Goal: Information Seeking & Learning: Understand process/instructions

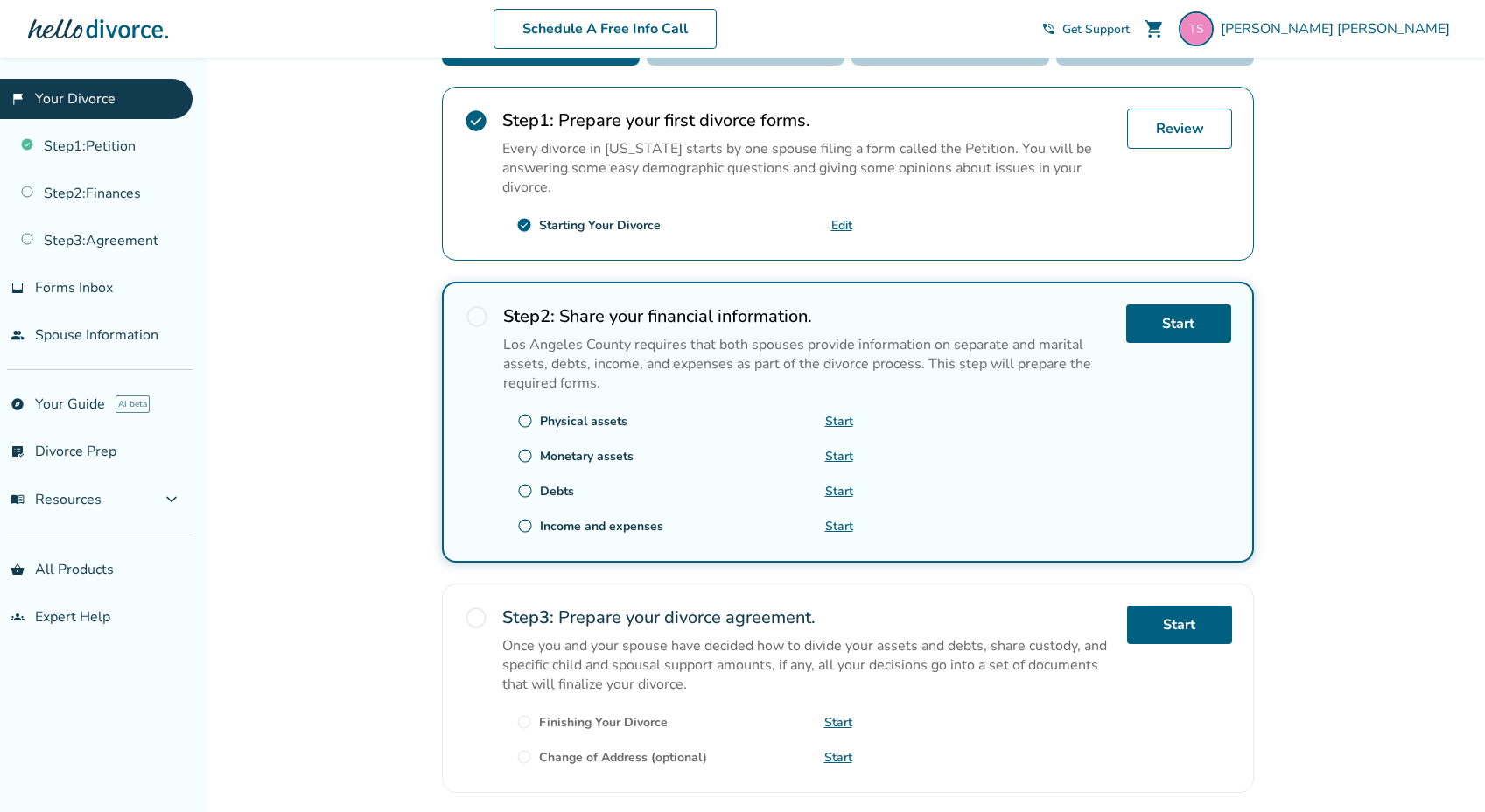
scroll to position [254, 0]
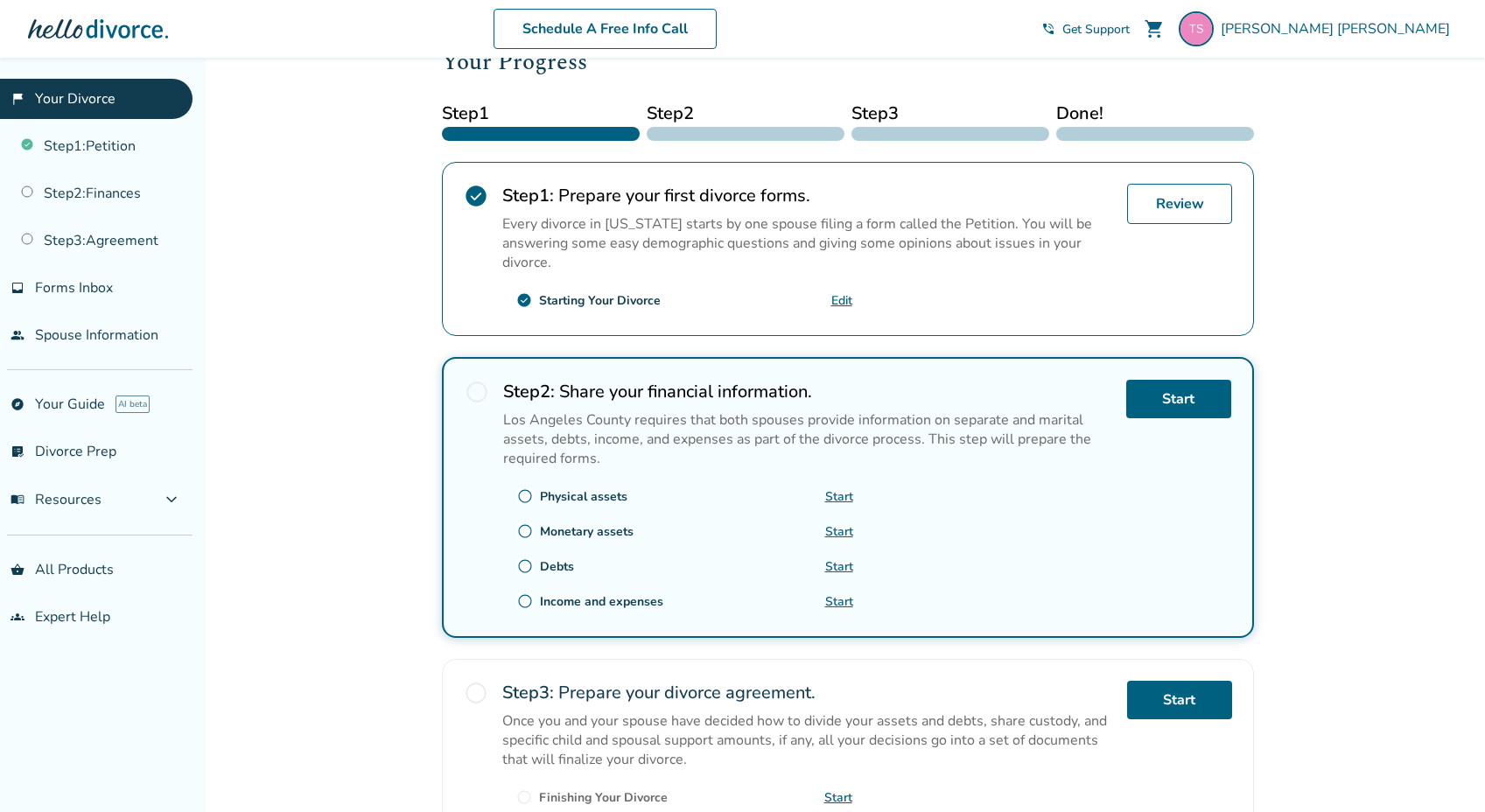
click at [1198, 226] on div "Review" at bounding box center [1179, 249] width 105 height 130
click at [1197, 214] on link "Review" at bounding box center [1179, 204] width 105 height 40
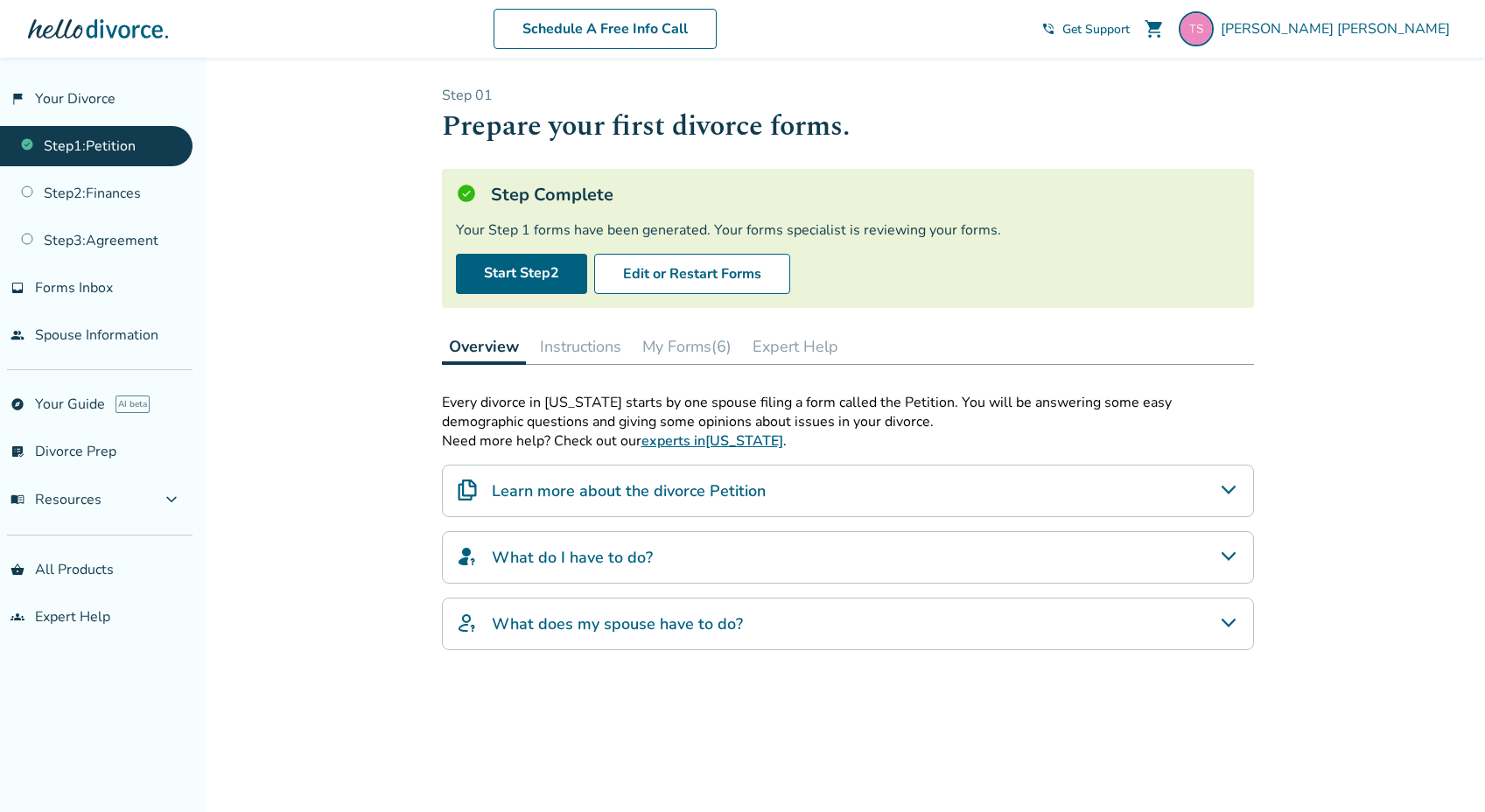
click at [1018, 494] on div "Learn more about the divorce Petition" at bounding box center [848, 490] width 812 height 52
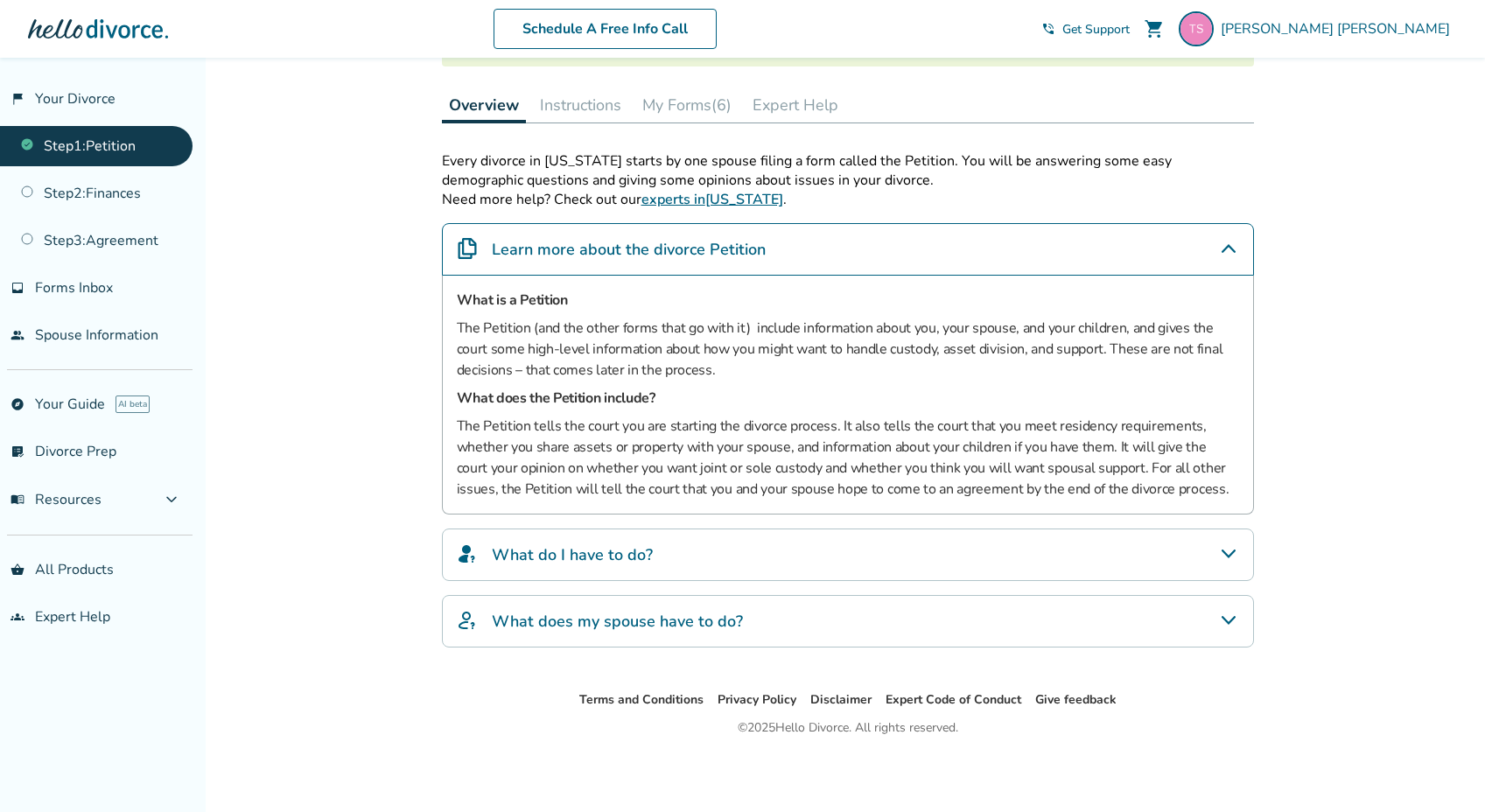
scroll to position [242, 0]
click at [1016, 568] on div "What do I have to do?" at bounding box center [848, 554] width 812 height 52
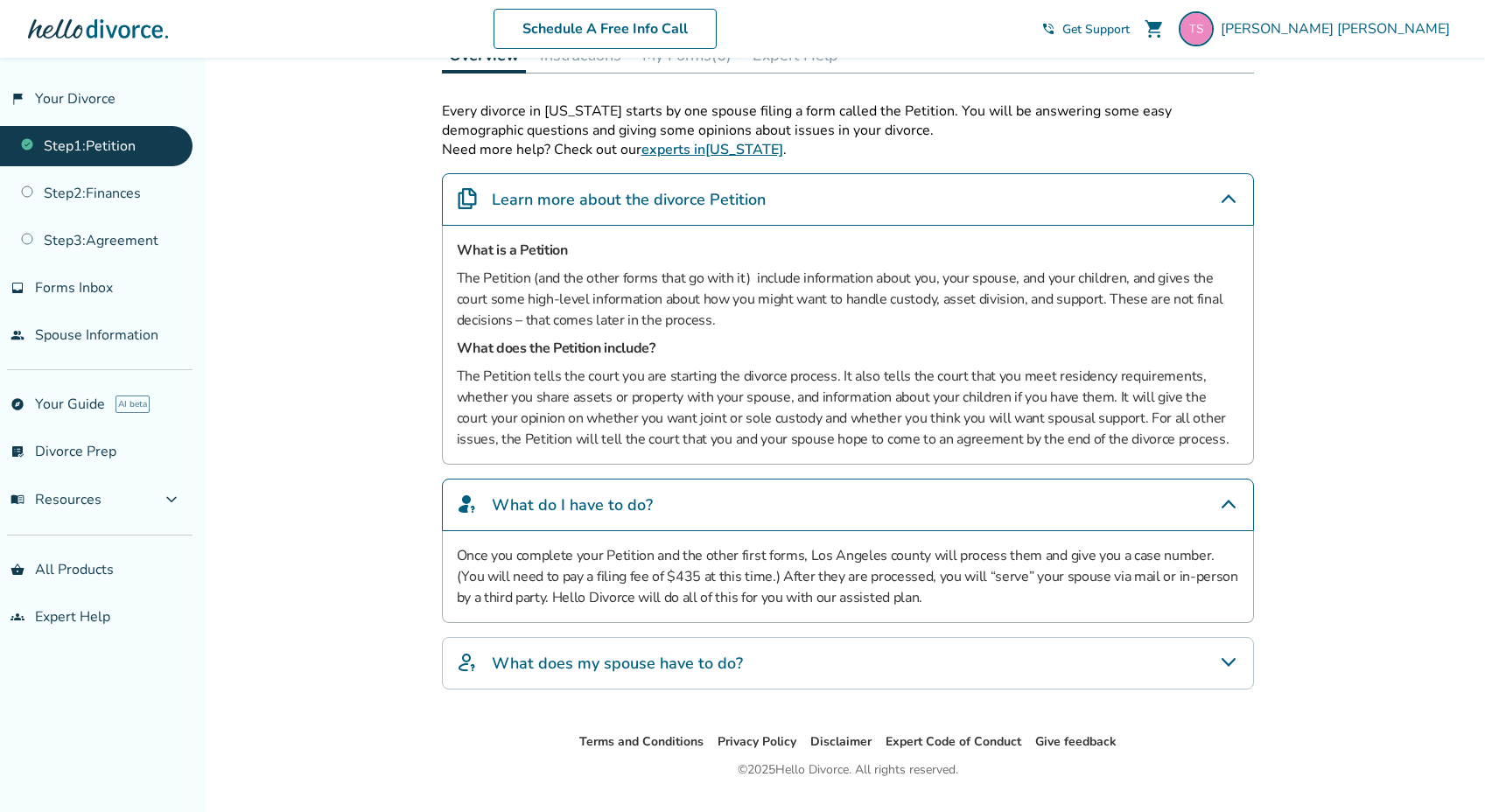
scroll to position [305, 0]
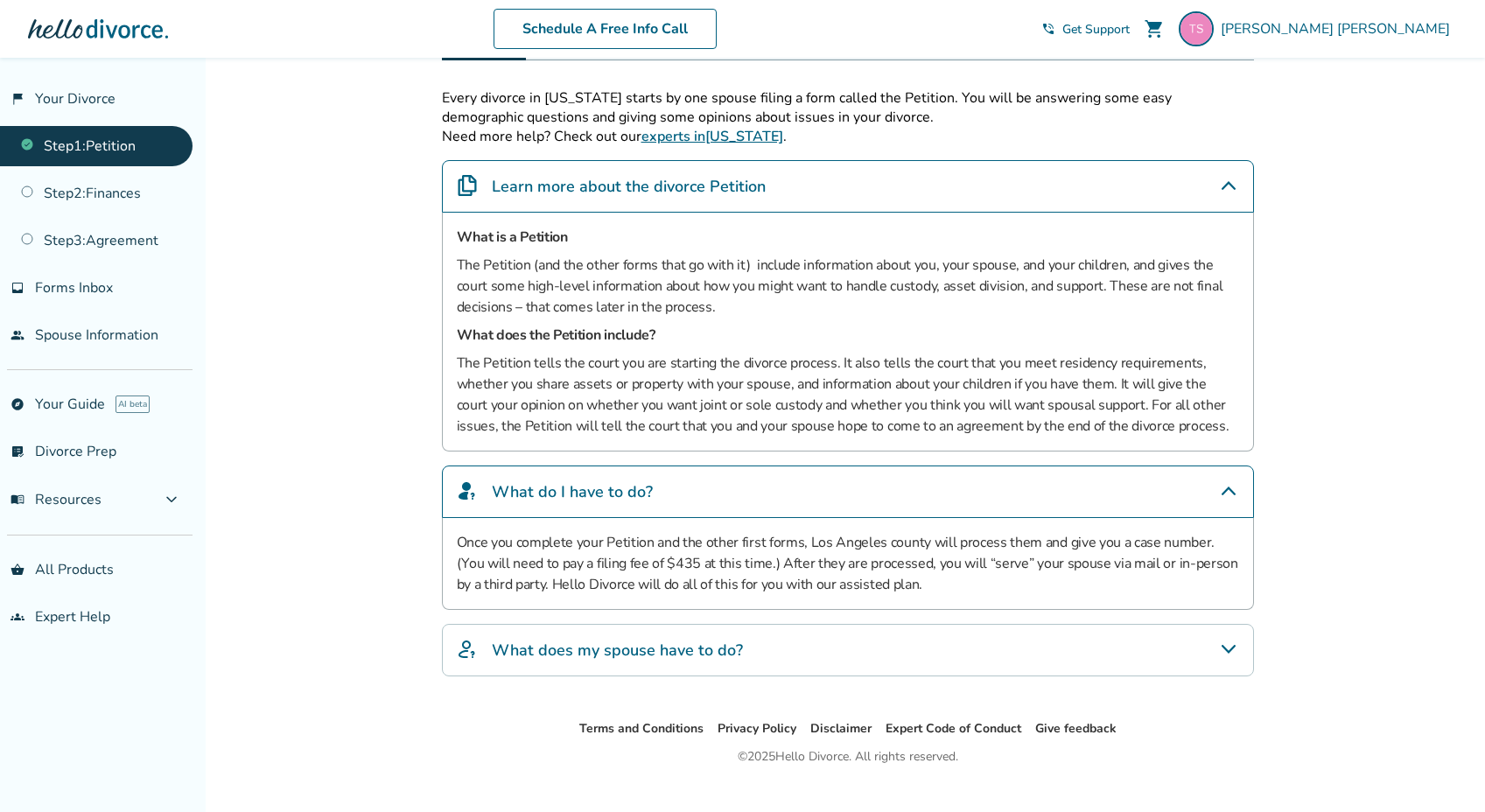
click at [1000, 657] on div "What does my spouse have to do?" at bounding box center [848, 649] width 812 height 52
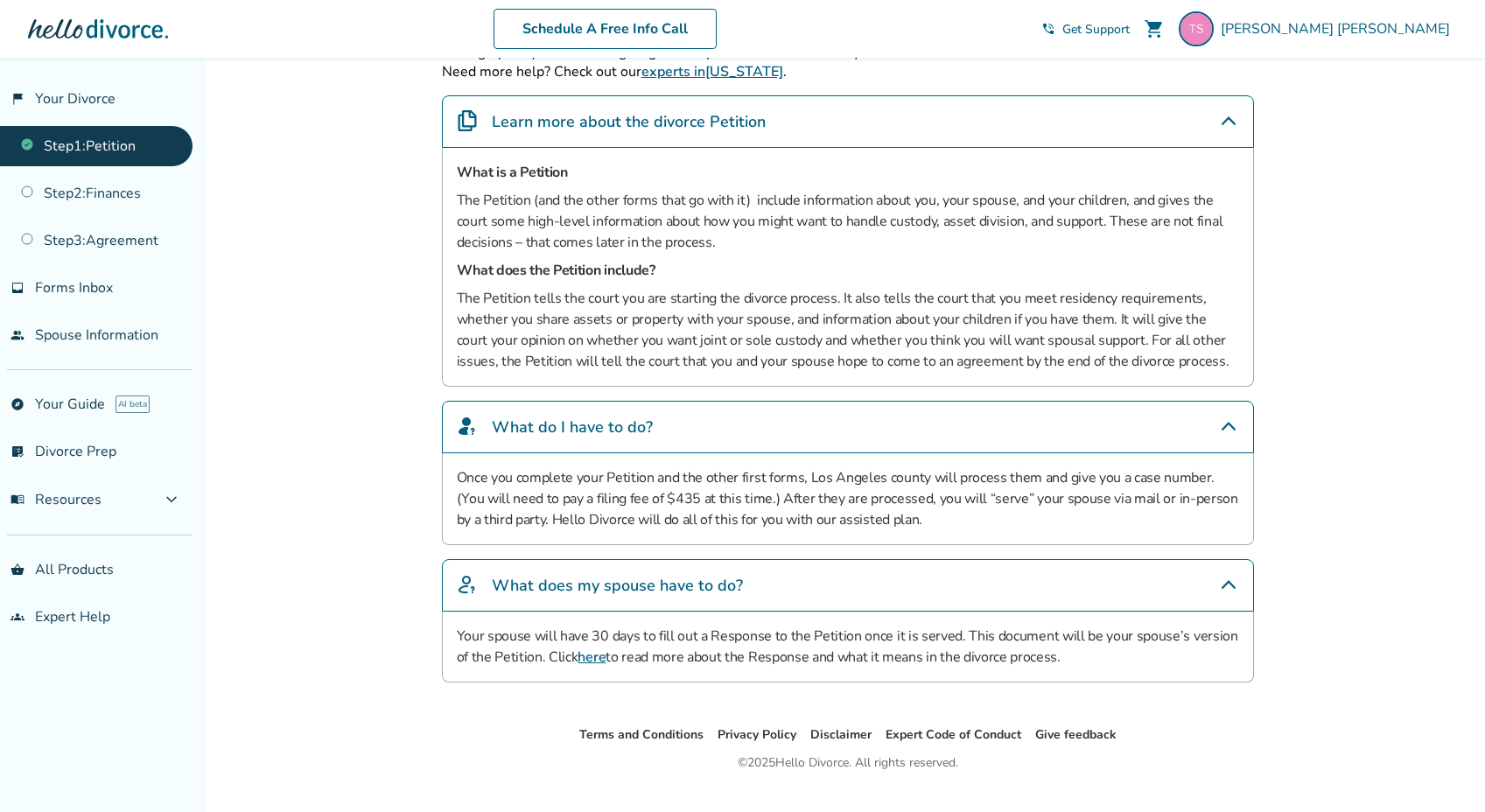
scroll to position [375, 0]
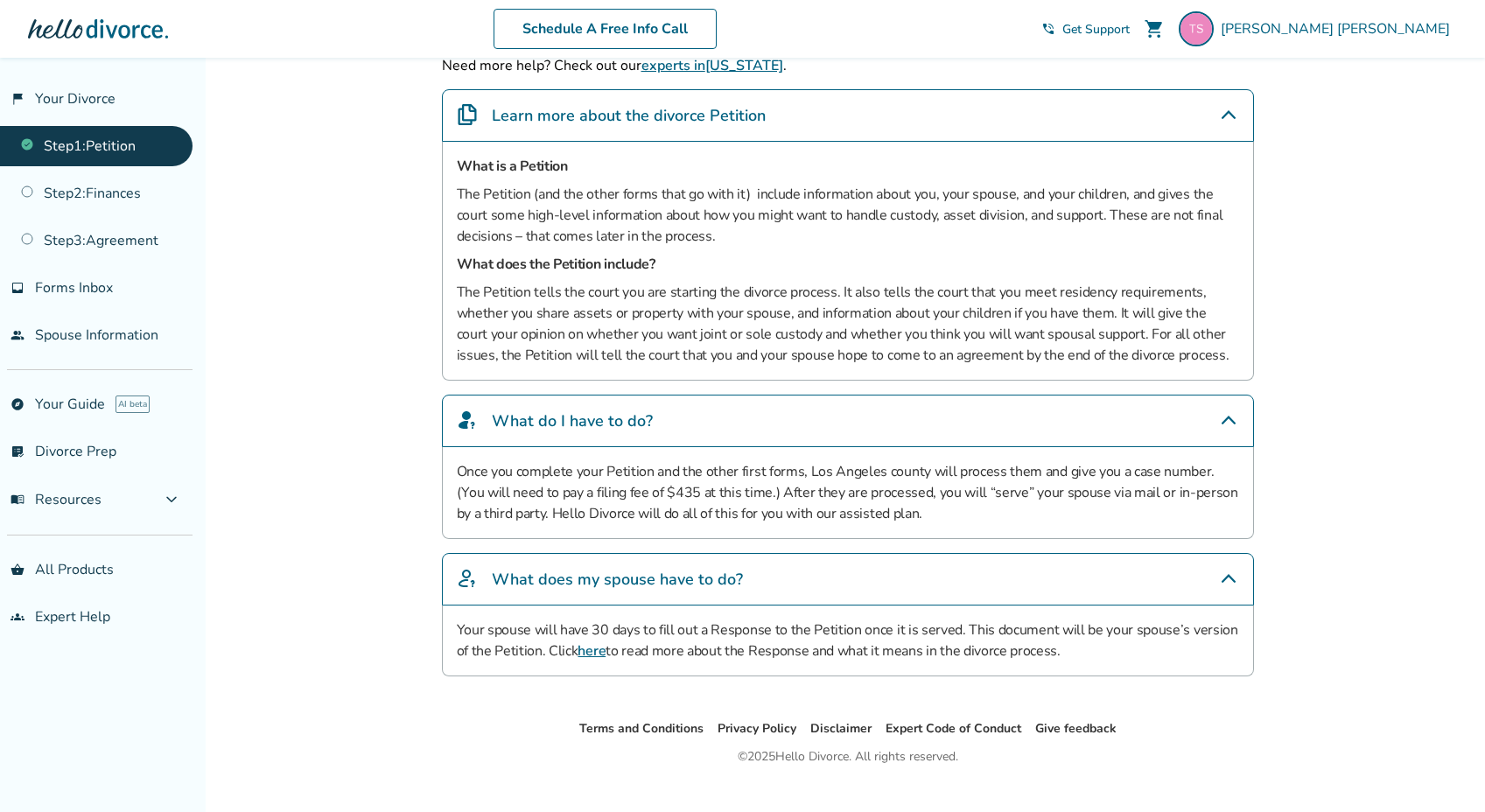
click at [591, 649] on link "here" at bounding box center [591, 650] width 28 height 19
